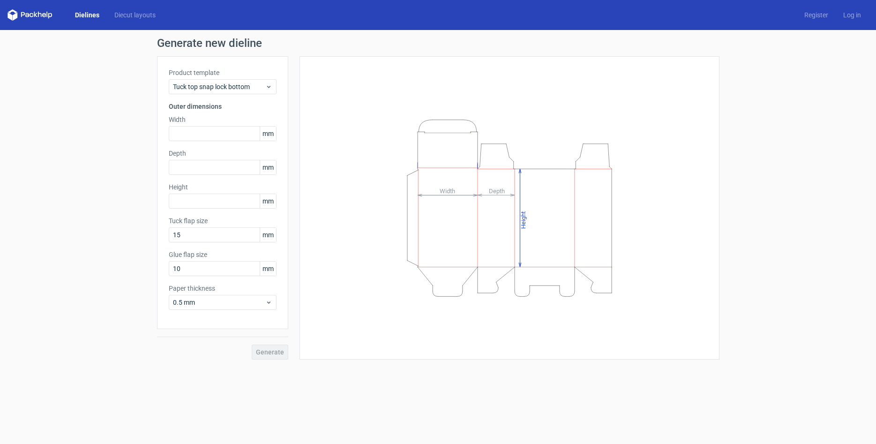
click at [70, 144] on div "Generate new dieline Product template Tuck top snap lock bottom Outer dimension…" at bounding box center [438, 198] width 876 height 337
click at [268, 85] on icon at bounding box center [268, 86] width 7 height 7
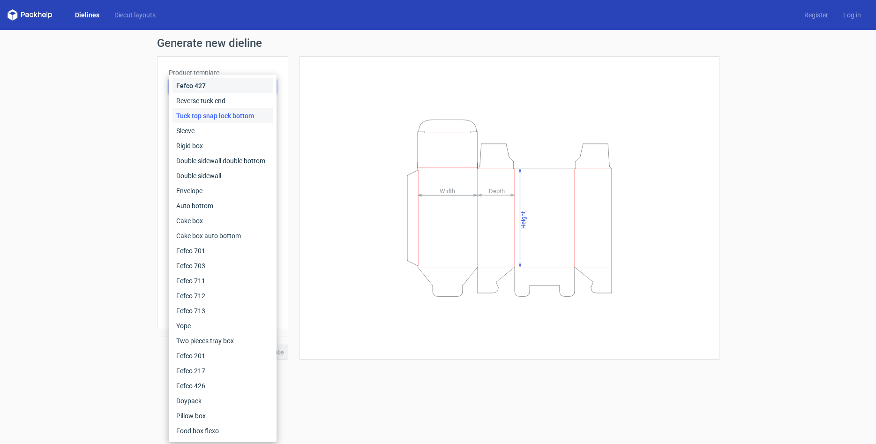
click at [268, 85] on div "Fefco 427" at bounding box center [222, 85] width 100 height 15
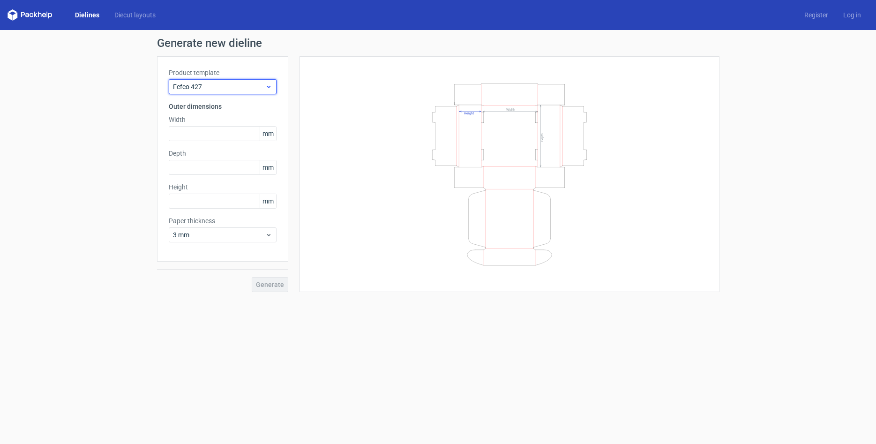
click at [268, 85] on icon at bounding box center [268, 86] width 7 height 7
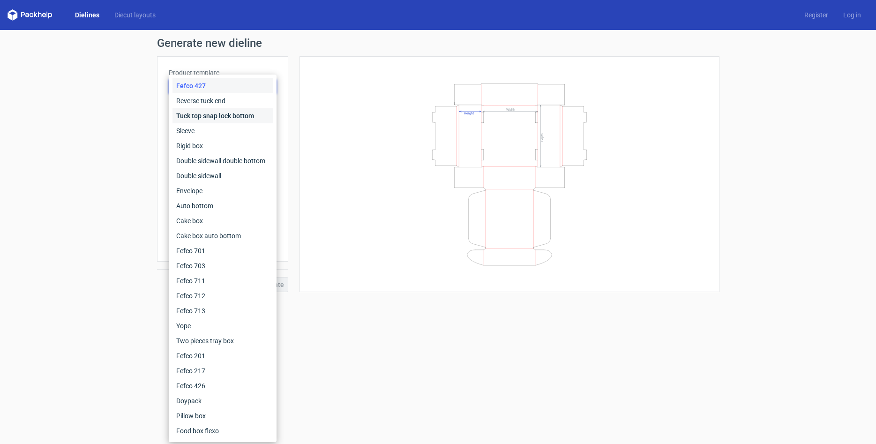
click at [246, 117] on div "Tuck top snap lock bottom" at bounding box center [222, 115] width 100 height 15
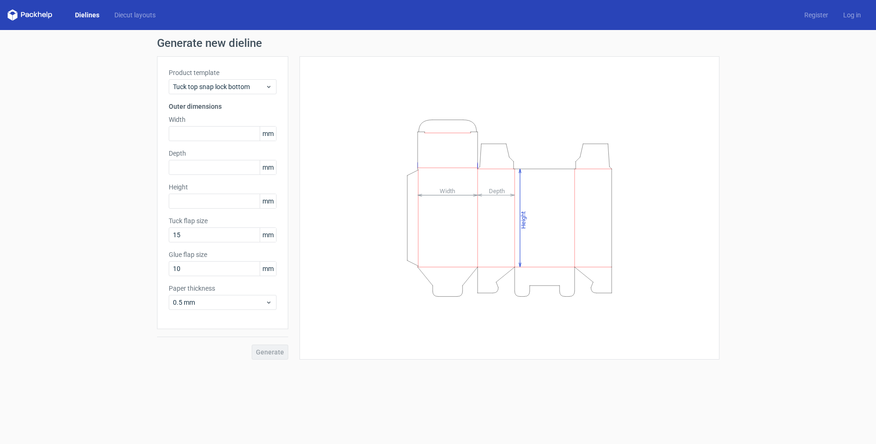
click at [136, 159] on div "Generate new dieline Product template Tuck top snap lock bottom Outer dimension…" at bounding box center [438, 198] width 876 height 337
click at [432, 366] on div "Generate new dieline Product template Tuck top snap lock bottom Outer dimension…" at bounding box center [438, 198] width 876 height 337
click at [456, 413] on form "Generate new dieline Product template Tuck top snap lock bottom Outer dimension…" at bounding box center [438, 237] width 876 height 414
click at [294, 130] on div "Height Depth Width" at bounding box center [503, 207] width 431 height 303
click at [293, 166] on div "Height Depth Width" at bounding box center [503, 207] width 431 height 303
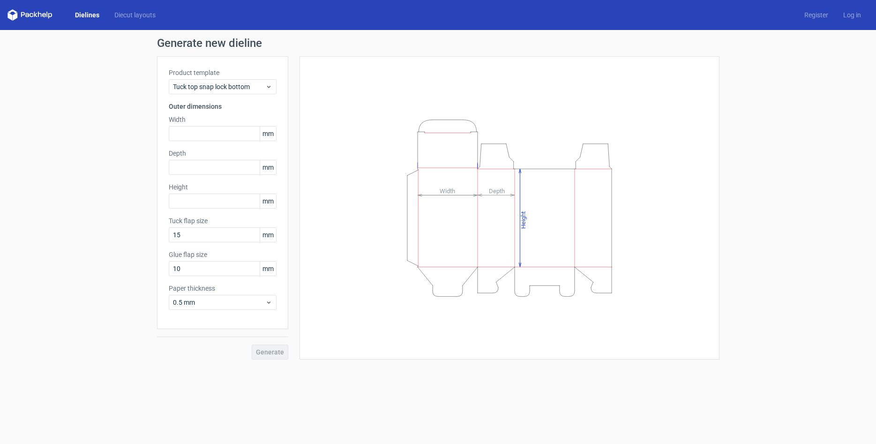
click at [291, 200] on div "Height Depth Width" at bounding box center [503, 207] width 431 height 303
click at [294, 236] on div "Height Depth Width" at bounding box center [503, 207] width 431 height 303
click at [291, 268] on div "Height Depth Width" at bounding box center [503, 207] width 431 height 303
click at [268, 303] on use at bounding box center [268, 302] width 3 height 2
click at [131, 304] on div "Generate new dieline Product template Tuck top snap lock bottom Outer dimension…" at bounding box center [438, 198] width 876 height 337
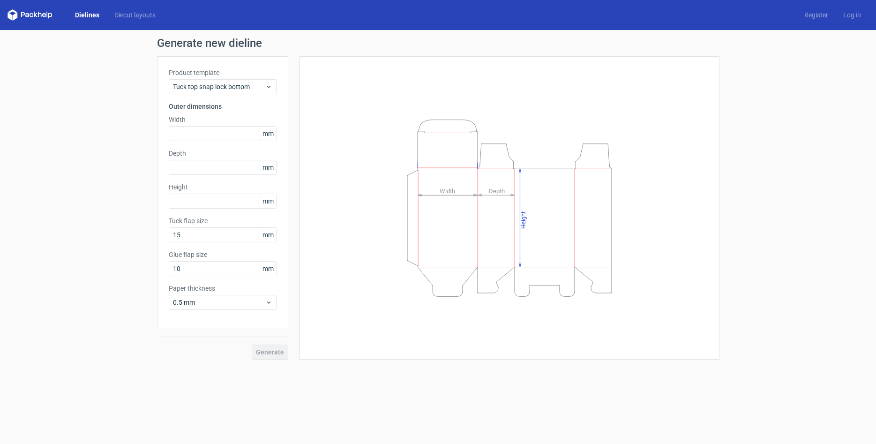
click at [130, 305] on div "Generate new dieline Product template Tuck top snap lock bottom Outer dimension…" at bounding box center [438, 198] width 876 height 337
